Goal: Transaction & Acquisition: Purchase product/service

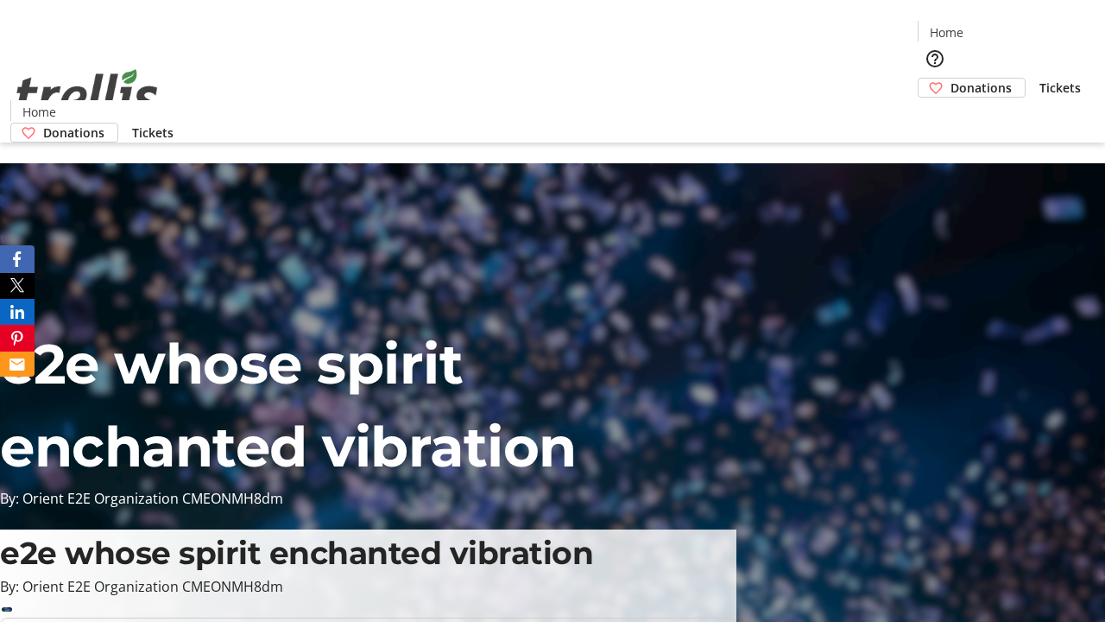
click at [951, 79] on span "Donations" at bounding box center [981, 88] width 61 height 18
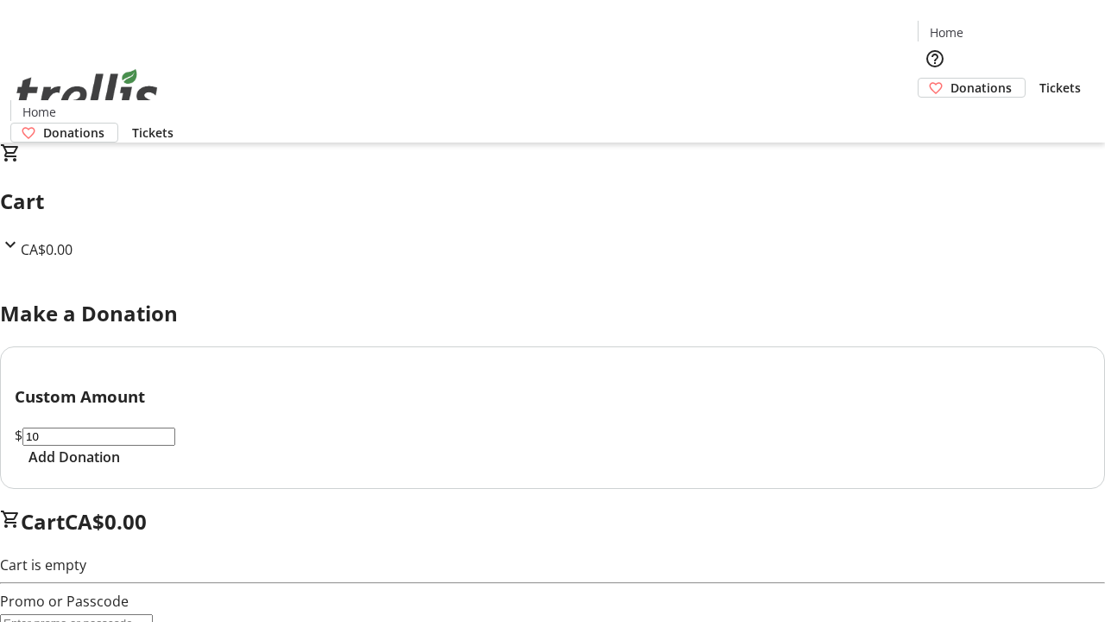
click at [120, 467] on span "Add Donation" at bounding box center [74, 456] width 92 height 21
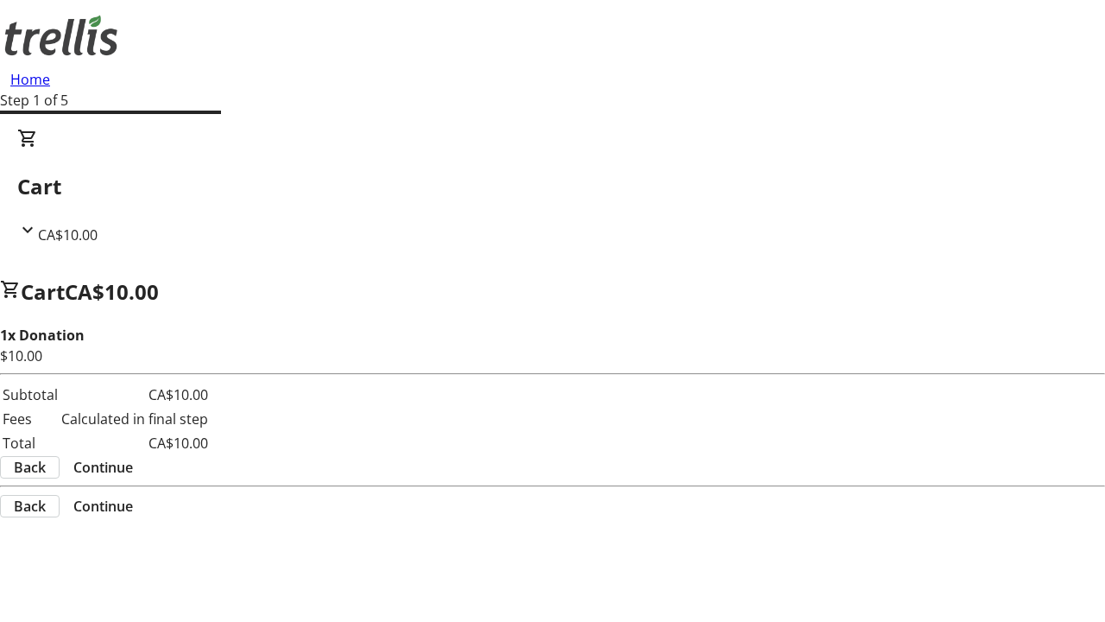
select select "CA"
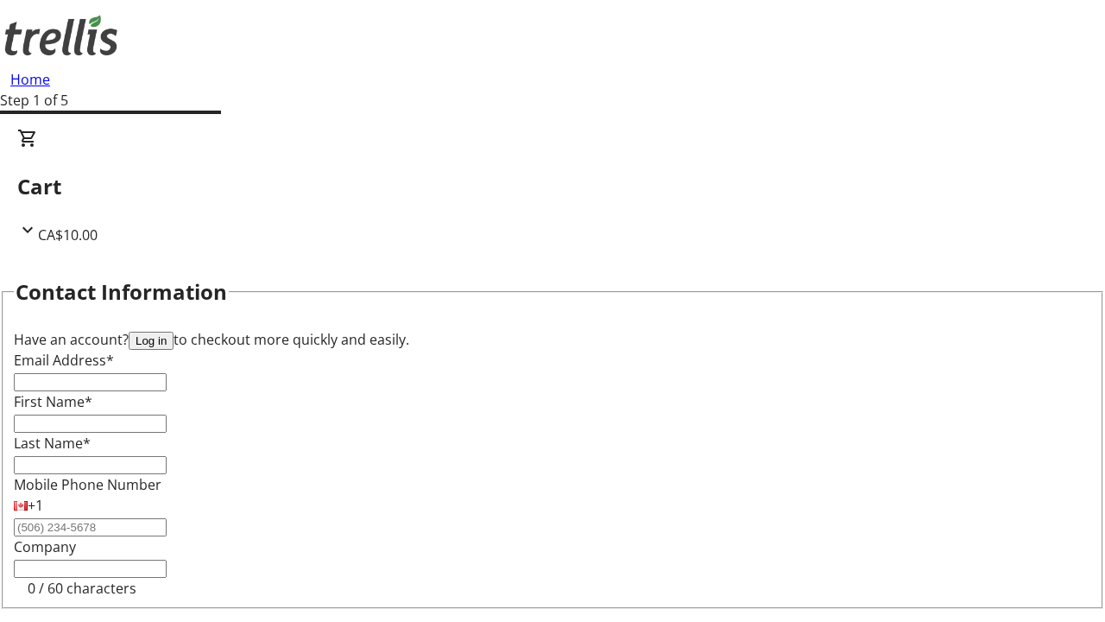
click at [174, 332] on button "Log in" at bounding box center [151, 341] width 45 height 18
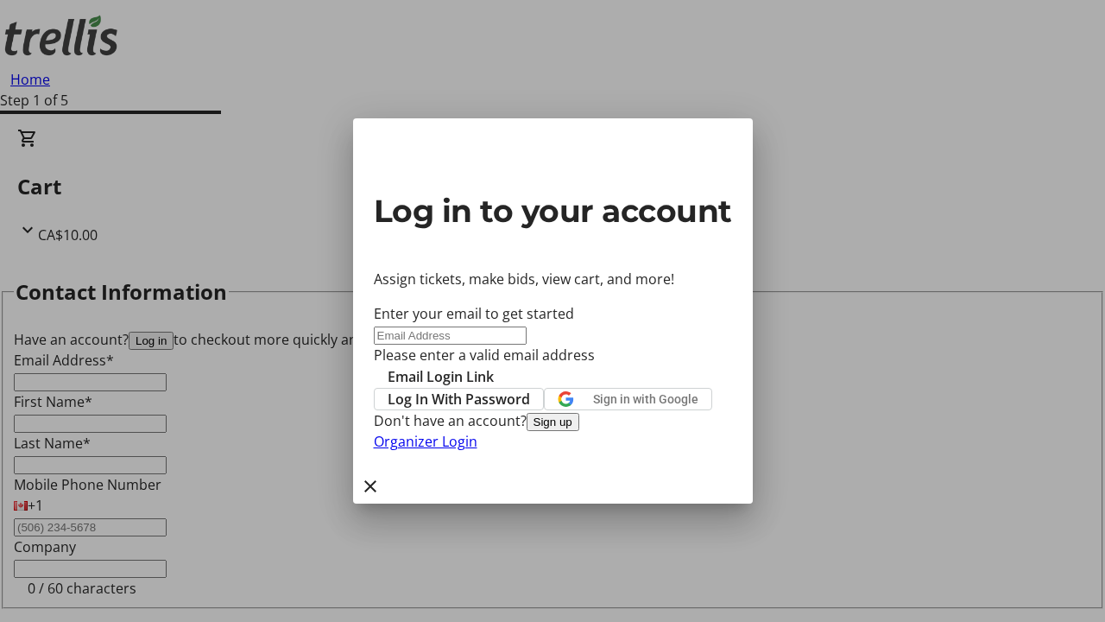
click at [530, 389] on span "Log In With Password" at bounding box center [459, 399] width 142 height 21
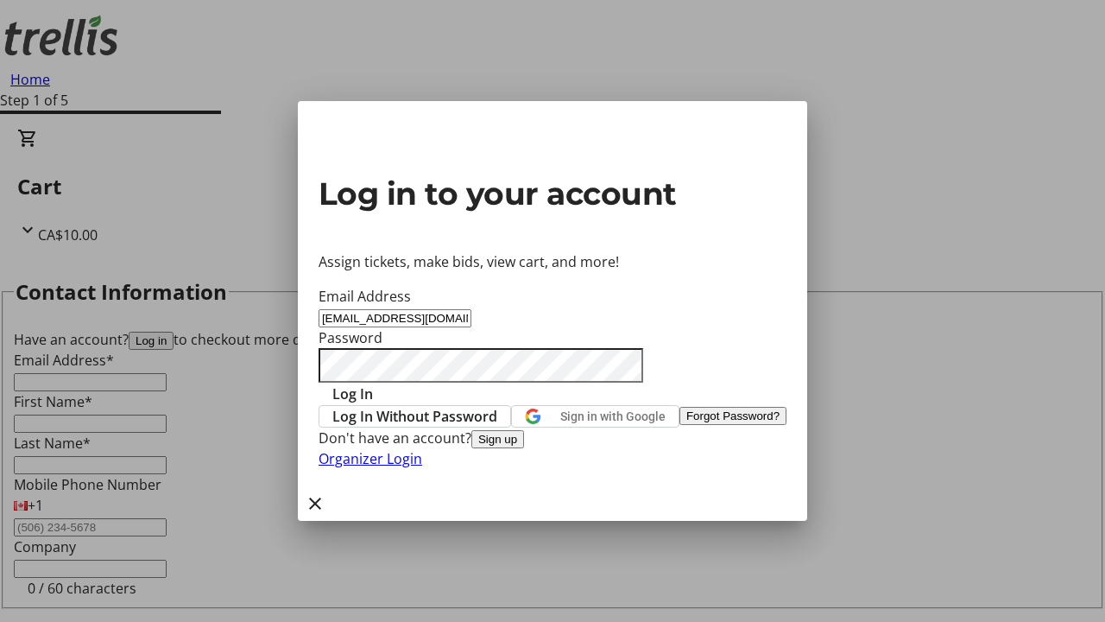
click at [373, 383] on span "Log In" at bounding box center [352, 393] width 41 height 21
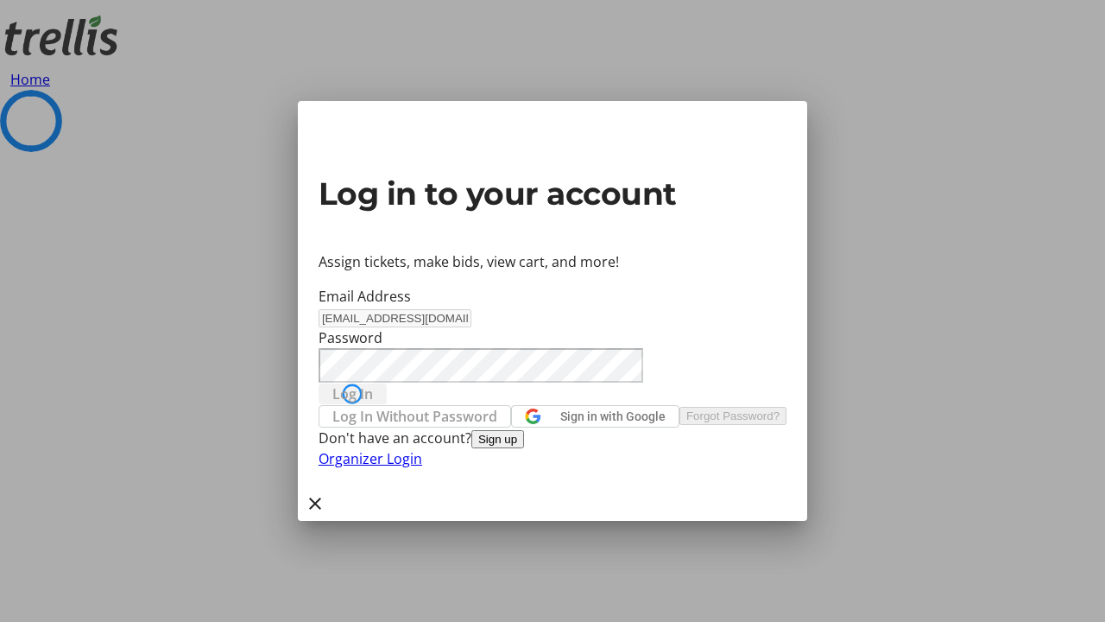
select select "CA"
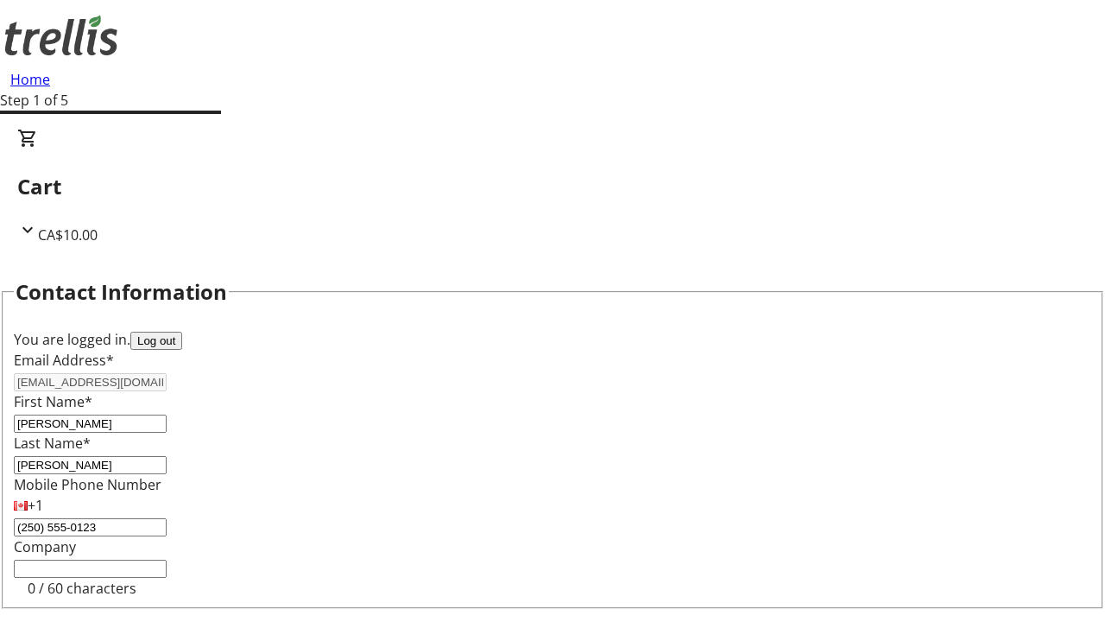
type input "[STREET_ADDRESS][PERSON_NAME]"
type input "Kelowna"
select select "BC"
type input "Kelowna"
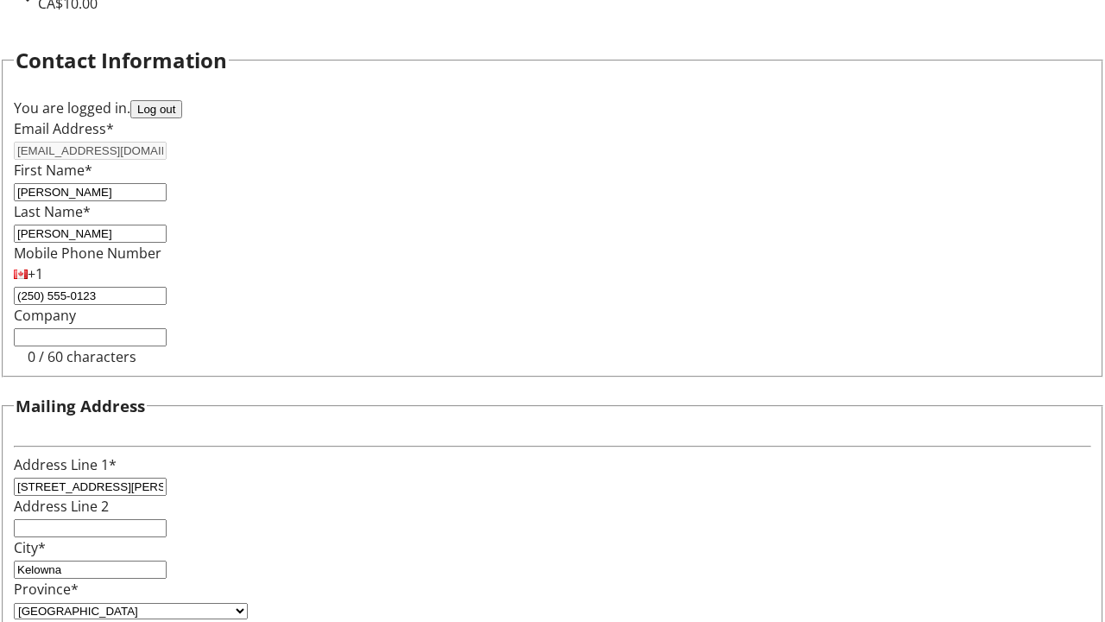
type input "V1Y 0C2"
